Goal: Book appointment/travel/reservation

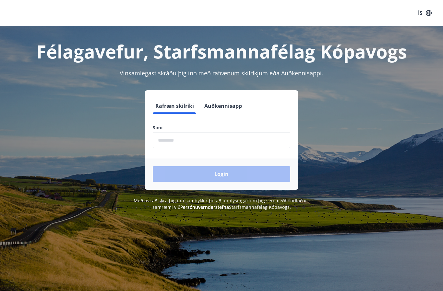
click at [260, 142] on input "phone" at bounding box center [222, 140] width 138 height 16
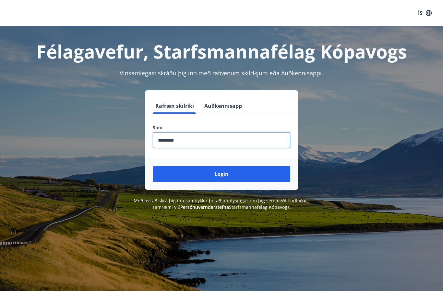
type input "********"
click at [242, 177] on button "Login" at bounding box center [222, 174] width 138 height 16
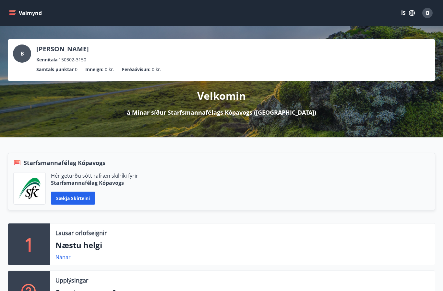
click at [13, 18] on button "Valmynd" at bounding box center [26, 13] width 37 height 12
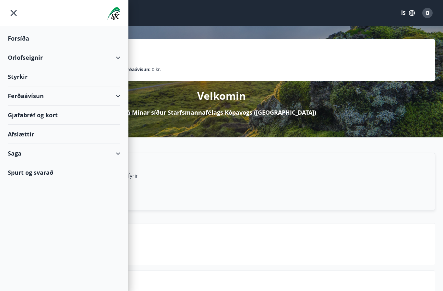
click at [120, 60] on div "Orlofseignir" at bounding box center [64, 57] width 113 height 19
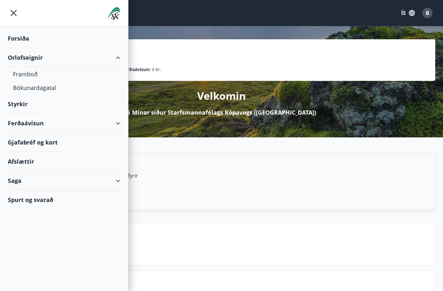
click at [26, 78] on div "Framboð" at bounding box center [64, 74] width 102 height 14
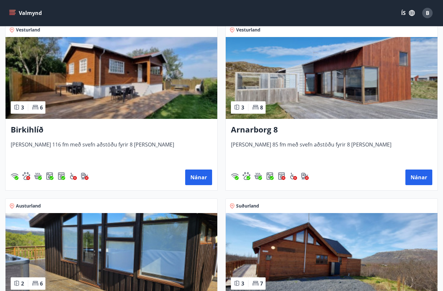
scroll to position [114, 0]
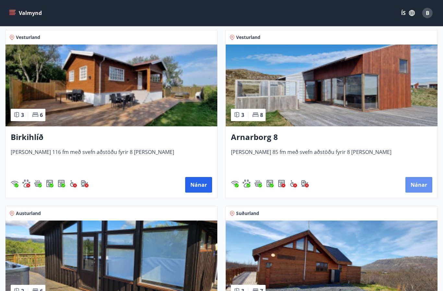
click at [415, 177] on button "Nánar" at bounding box center [419, 185] width 27 height 16
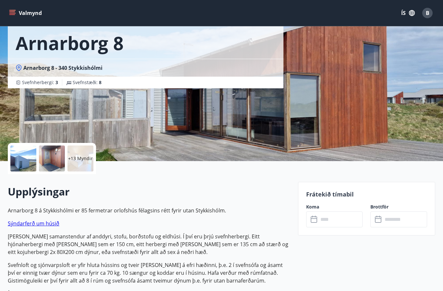
scroll to position [38, 0]
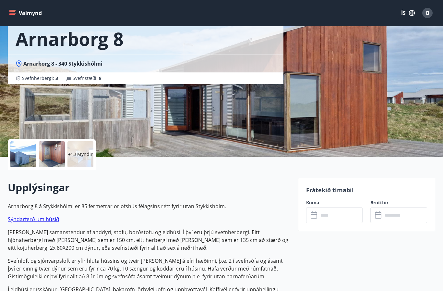
click at [347, 214] on input "text" at bounding box center [341, 215] width 44 height 16
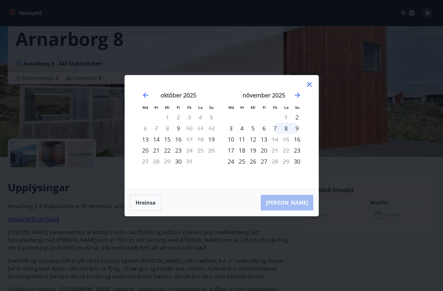
click at [311, 88] on icon at bounding box center [310, 85] width 8 height 8
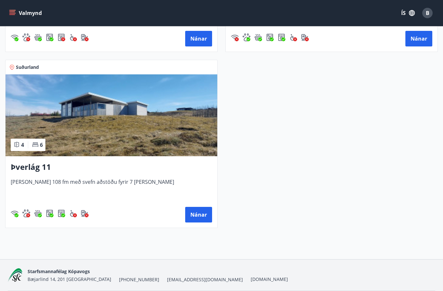
scroll to position [612, 0]
click at [200, 217] on button "Nánar" at bounding box center [198, 215] width 27 height 16
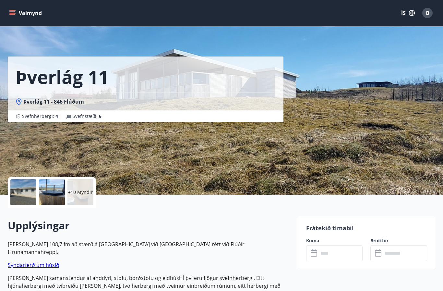
click at [336, 253] on input "text" at bounding box center [341, 253] width 44 height 16
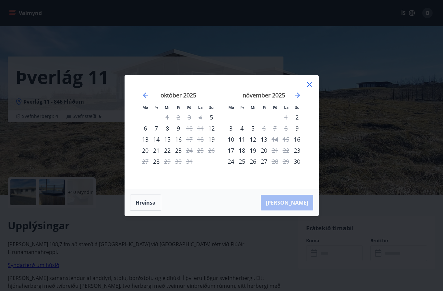
click at [310, 88] on icon at bounding box center [310, 85] width 8 height 8
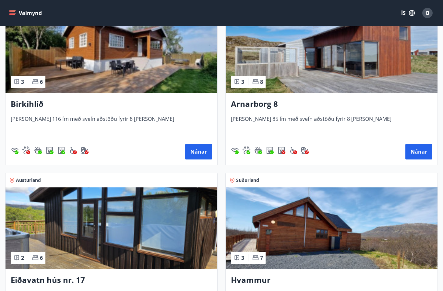
scroll to position [146, 0]
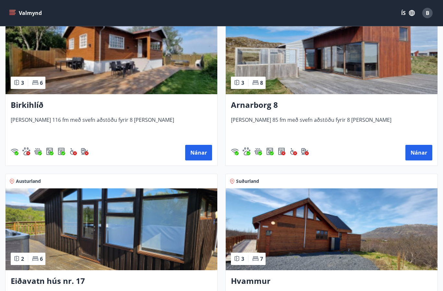
click at [200, 160] on button "Nánar" at bounding box center [198, 153] width 27 height 16
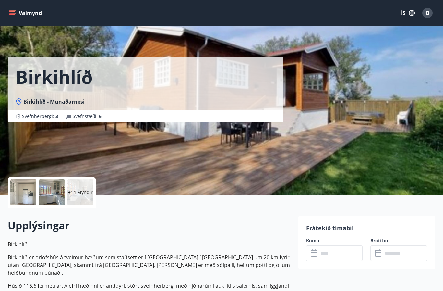
click at [338, 251] on input "text" at bounding box center [341, 253] width 44 height 16
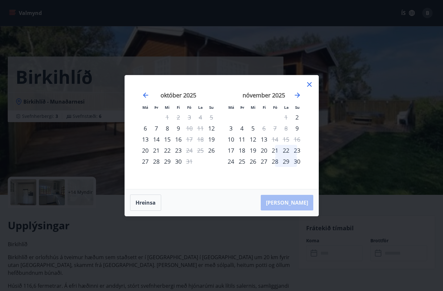
click at [377, 203] on div "Má Þr Mi Fi Fö La Su Má Þr Mi Fi Fö La Su [DATE] 1 2 3 4 5 6 7 8 9 10 11 12 13 …" at bounding box center [221, 145] width 443 height 291
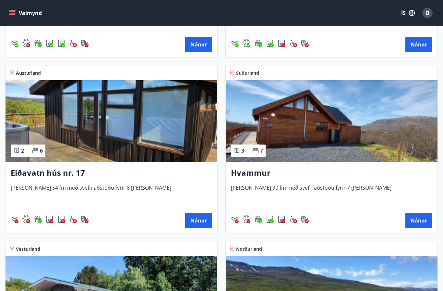
scroll to position [256, 0]
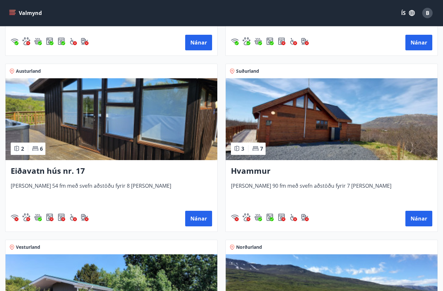
click at [204, 220] on button "Nánar" at bounding box center [198, 219] width 27 height 16
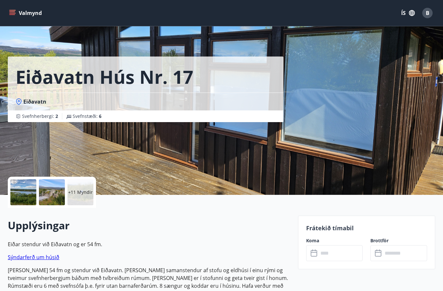
click at [337, 255] on input "text" at bounding box center [341, 253] width 44 height 16
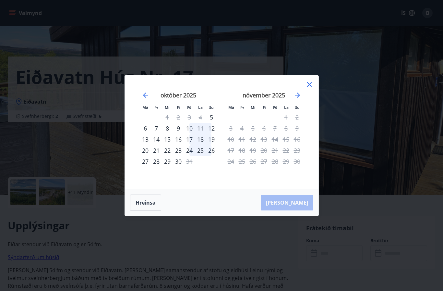
click at [370, 116] on div "Má Þr Mi Fi Fö La Su Má Þr Mi Fi Fö La Su [DATE] 1 2 3 4 5 6 7 8 9 10 11 12 13 …" at bounding box center [221, 145] width 443 height 291
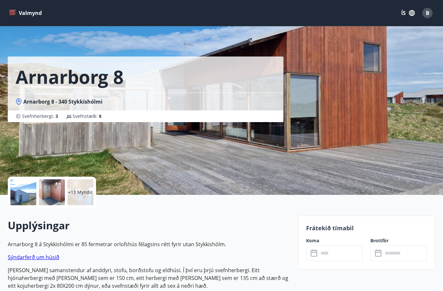
click at [347, 250] on input "text" at bounding box center [341, 253] width 44 height 16
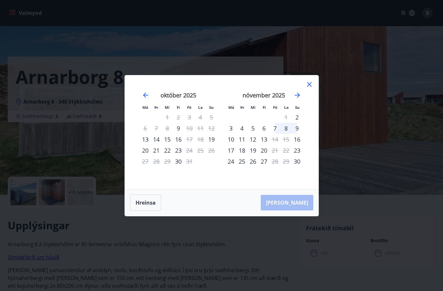
click at [368, 274] on div "Má Þr Mi Fi Fö La Su Má Þr Mi Fi Fö La Su [DATE] 1 2 3 4 5 6 7 8 9 10 11 12 13 …" at bounding box center [221, 145] width 443 height 291
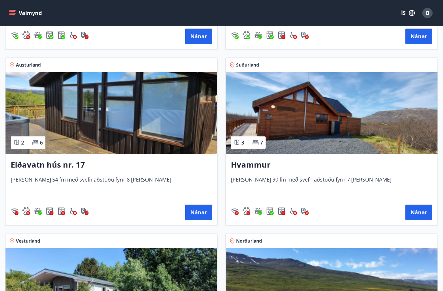
click at [424, 207] on button "Nánar" at bounding box center [419, 213] width 27 height 16
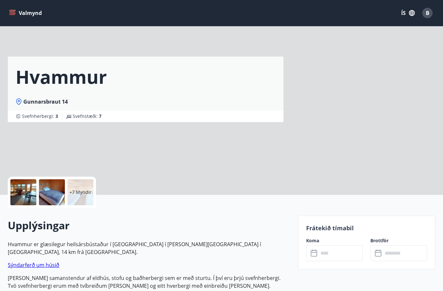
click at [343, 252] on input "text" at bounding box center [341, 253] width 44 height 16
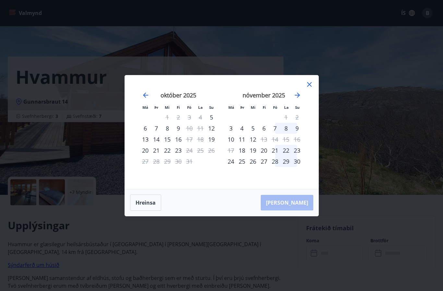
click at [409, 208] on div "Má Þr Mi Fi Fö La Su Má Þr Mi Fi Fö La Su [DATE] 1 2 3 4 5 6 7 8 9 10 11 12 13 …" at bounding box center [221, 145] width 443 height 291
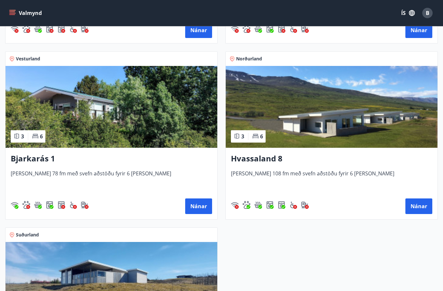
click at [201, 205] on button "Nánar" at bounding box center [198, 206] width 27 height 16
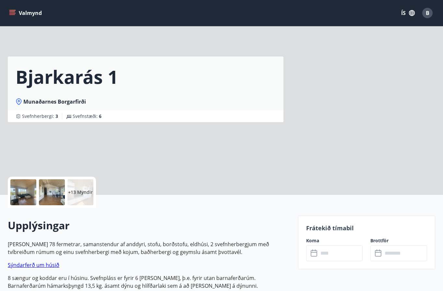
click at [343, 254] on input "text" at bounding box center [341, 253] width 44 height 16
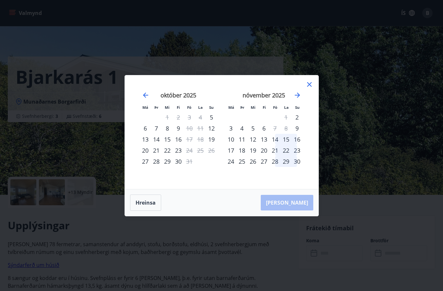
click at [427, 208] on div "Má Þr Mi Fi Fö La Su Má Þr Mi Fi Fö La Su [DATE] 1 2 3 4 5 6 7 8 9 10 11 12 13 …" at bounding box center [221, 145] width 443 height 291
